Goal: Task Accomplishment & Management: Complete application form

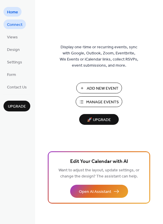
click at [17, 24] on span "Connect" at bounding box center [14, 25] width 15 height 6
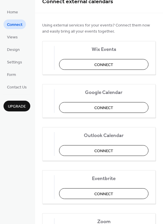
scroll to position [10, 0]
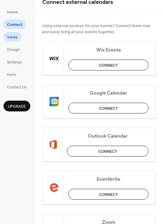
click at [11, 37] on span "Views" at bounding box center [12, 37] width 11 height 6
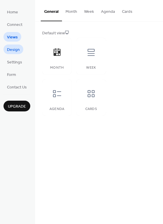
click at [11, 51] on span "Design" at bounding box center [13, 50] width 13 height 6
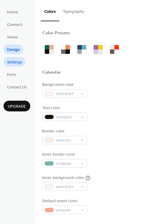
click at [14, 63] on span "Settings" at bounding box center [14, 62] width 15 height 6
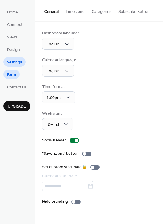
click at [11, 76] on span "Form" at bounding box center [11, 75] width 9 height 6
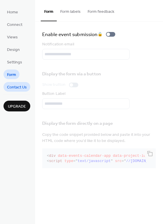
click at [20, 88] on span "Contact Us" at bounding box center [17, 87] width 20 height 6
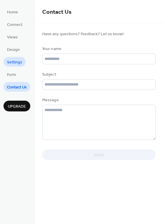
click at [11, 60] on span "Settings" at bounding box center [14, 62] width 15 height 6
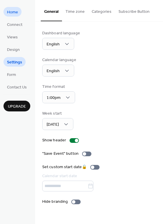
click at [13, 11] on span "Home" at bounding box center [12, 12] width 11 height 6
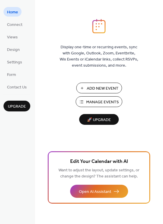
click at [107, 86] on span "Add New Event" at bounding box center [103, 88] width 32 height 6
